Goal: Transaction & Acquisition: Download file/media

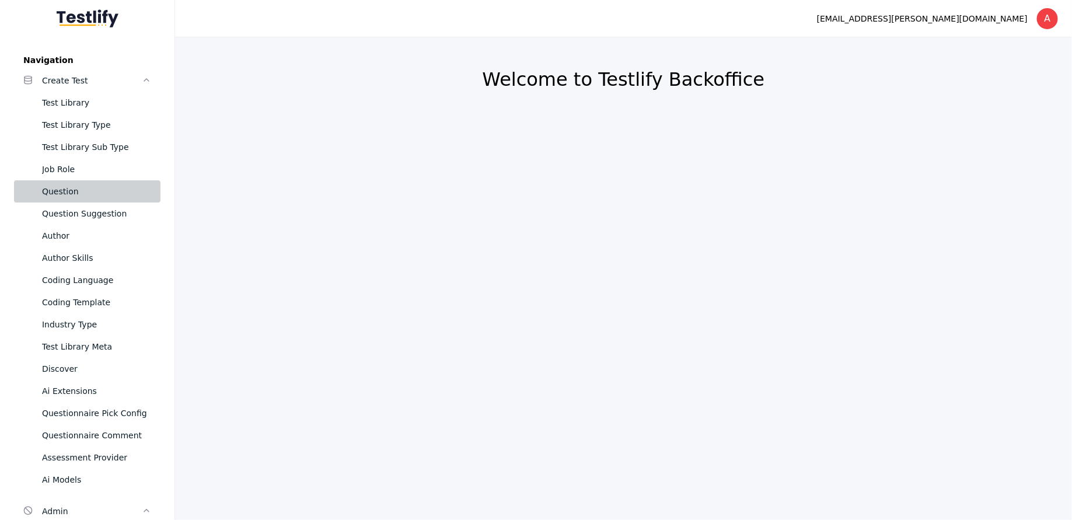
click at [66, 181] on link "Question" at bounding box center [87, 191] width 146 height 22
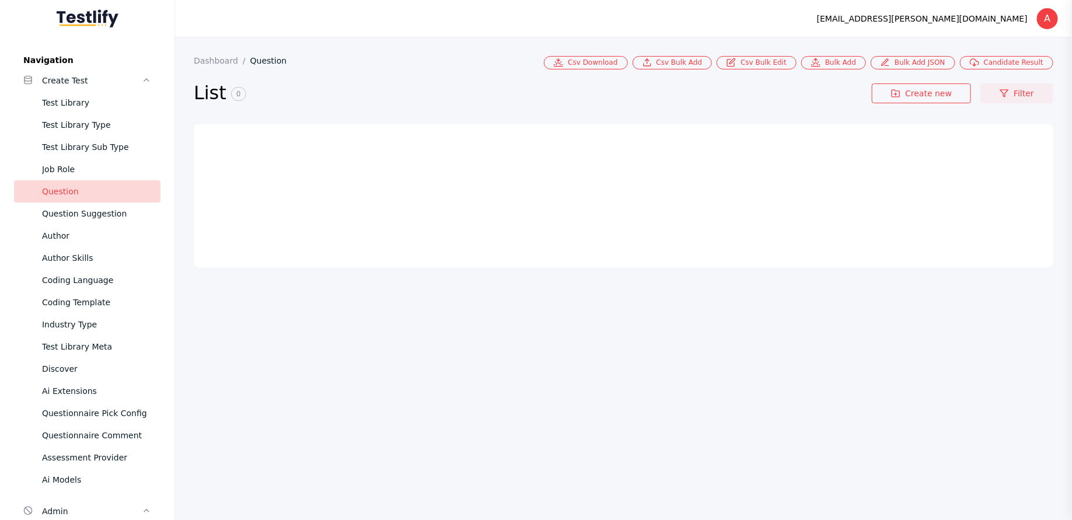
click at [1026, 89] on link "Filter" at bounding box center [1016, 93] width 73 height 20
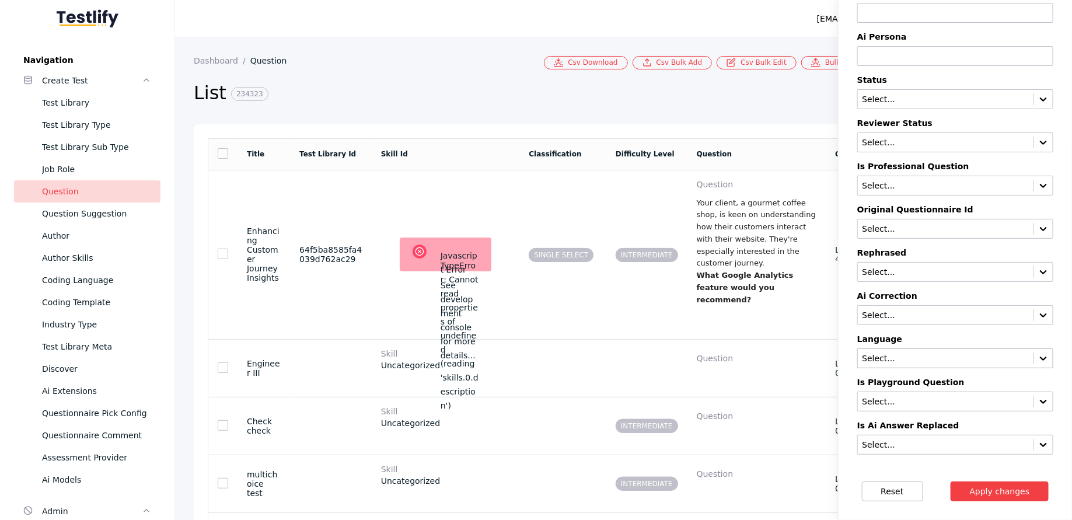
scroll to position [672, 0]
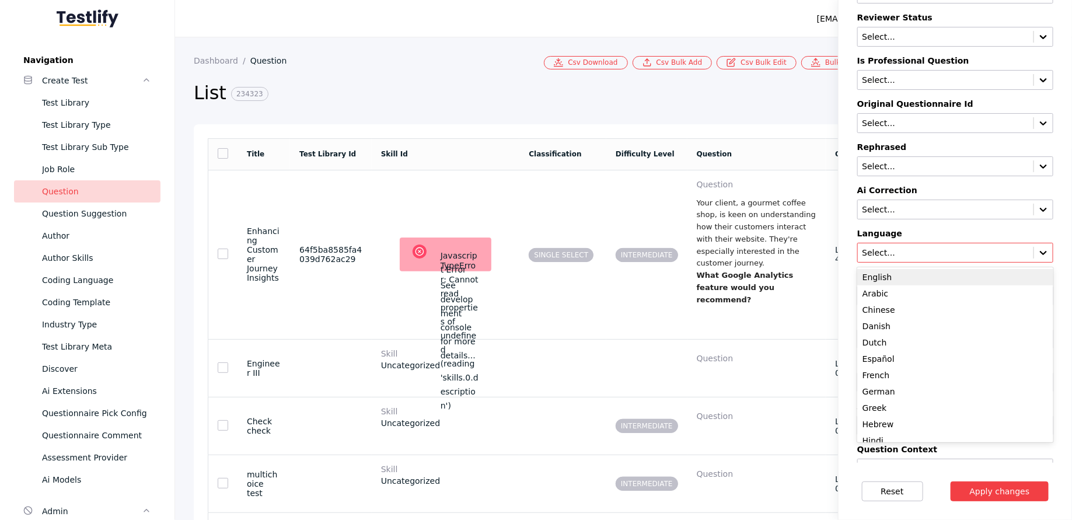
click at [897, 249] on input "text" at bounding box center [945, 253] width 169 height 9
click at [901, 208] on div "Select..." at bounding box center [955, 210] width 196 height 20
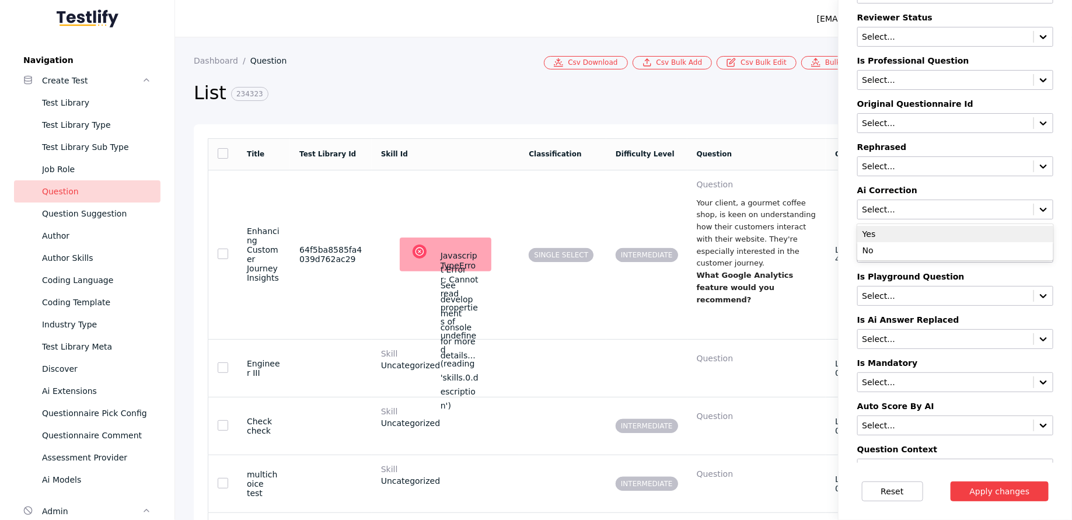
click at [903, 187] on div "Ai Correction Yes, 1 of 2. 2 results available. Use Up and Down to choose optio…" at bounding box center [955, 203] width 196 height 34
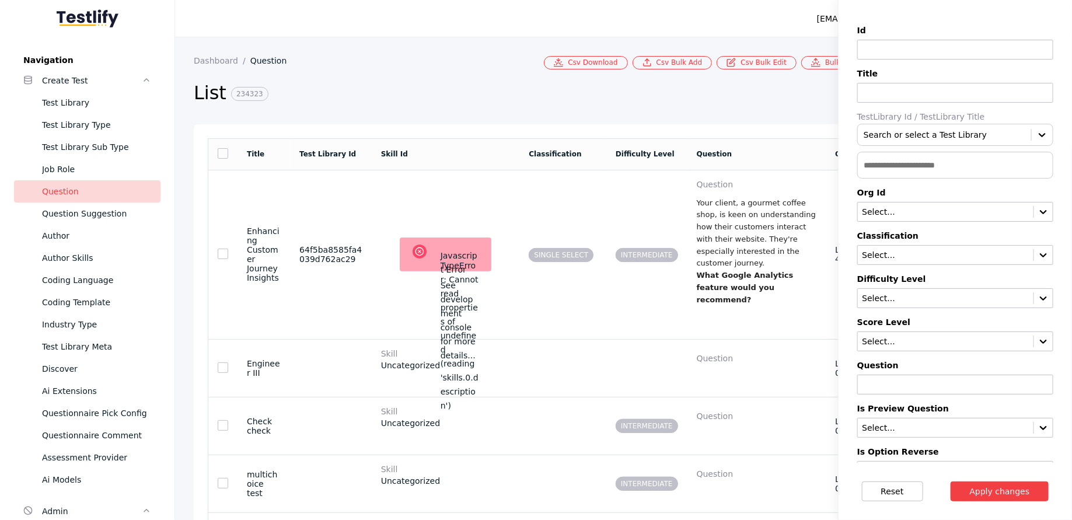
scroll to position [0, 0]
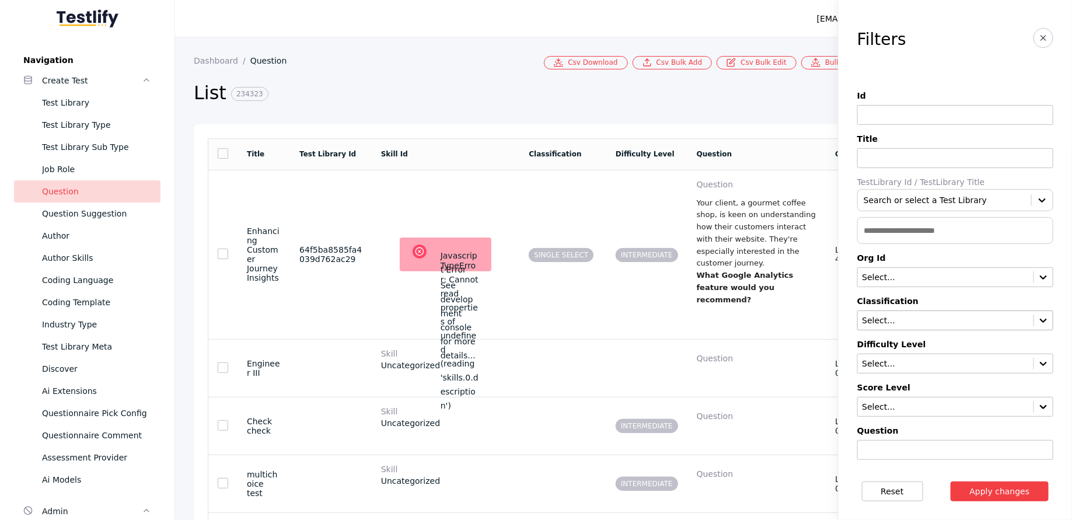
click at [884, 319] on input "text" at bounding box center [945, 320] width 169 height 9
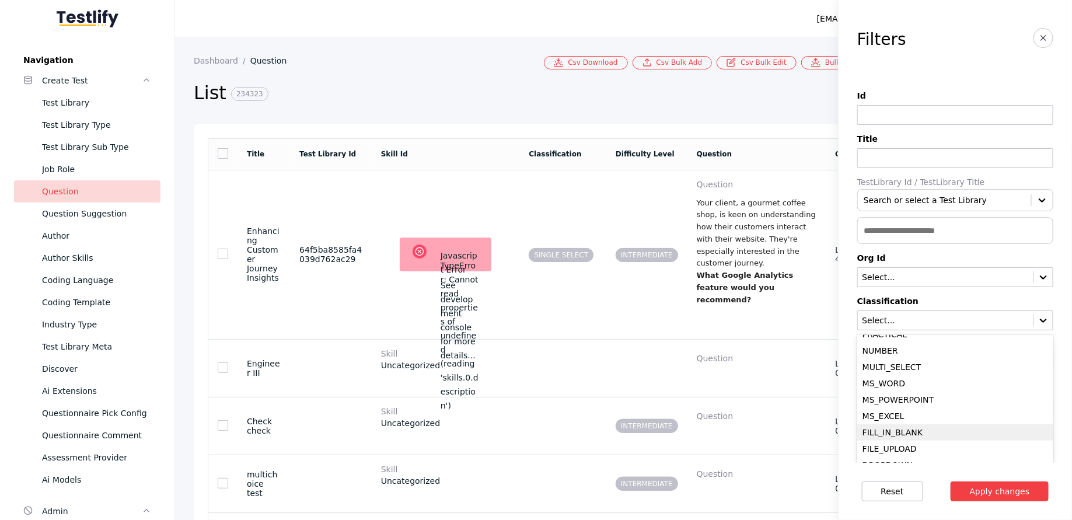
scroll to position [253, 0]
click at [890, 449] on div "CODING_ANSWER" at bounding box center [955, 451] width 196 height 16
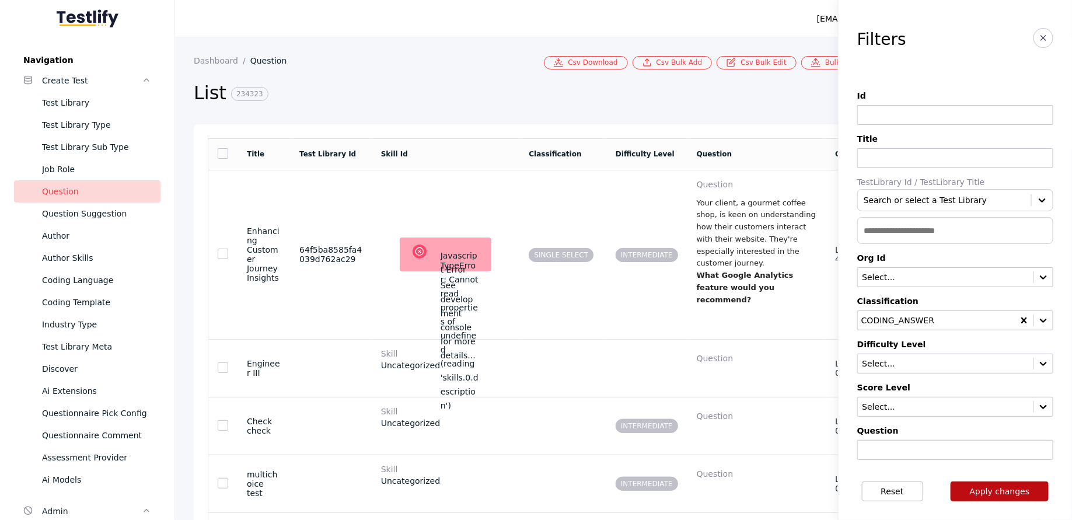
click at [974, 498] on button "Apply changes" at bounding box center [999, 491] width 99 height 20
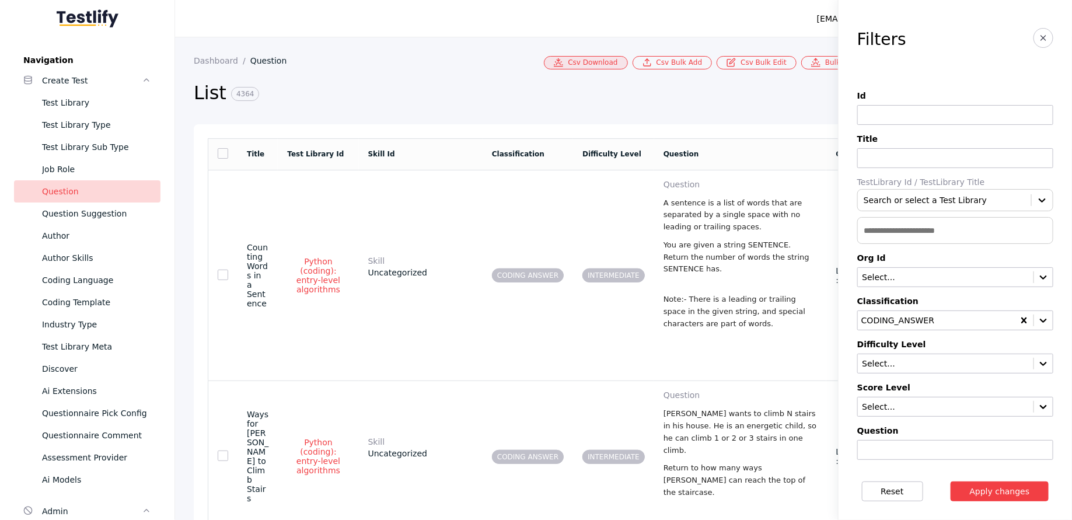
click at [600, 65] on link "Csv Download" at bounding box center [585, 62] width 83 height 13
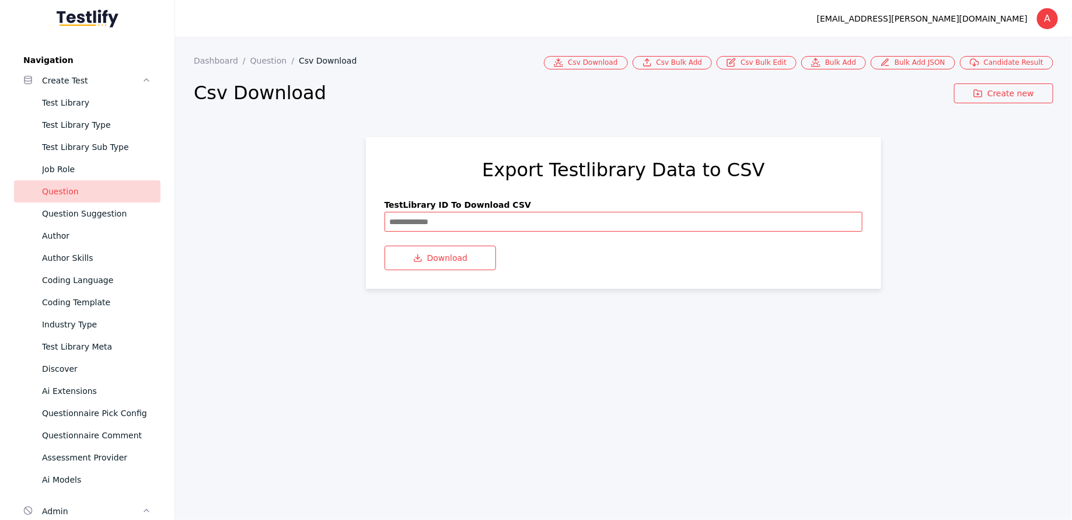
click at [425, 218] on input at bounding box center [624, 222] width 478 height 20
paste input "**********"
type input "**********"
click at [428, 278] on section "**********" at bounding box center [624, 213] width 516 height 152
click at [428, 261] on button "Download" at bounding box center [441, 258] width 112 height 25
